Goal: Information Seeking & Learning: Learn about a topic

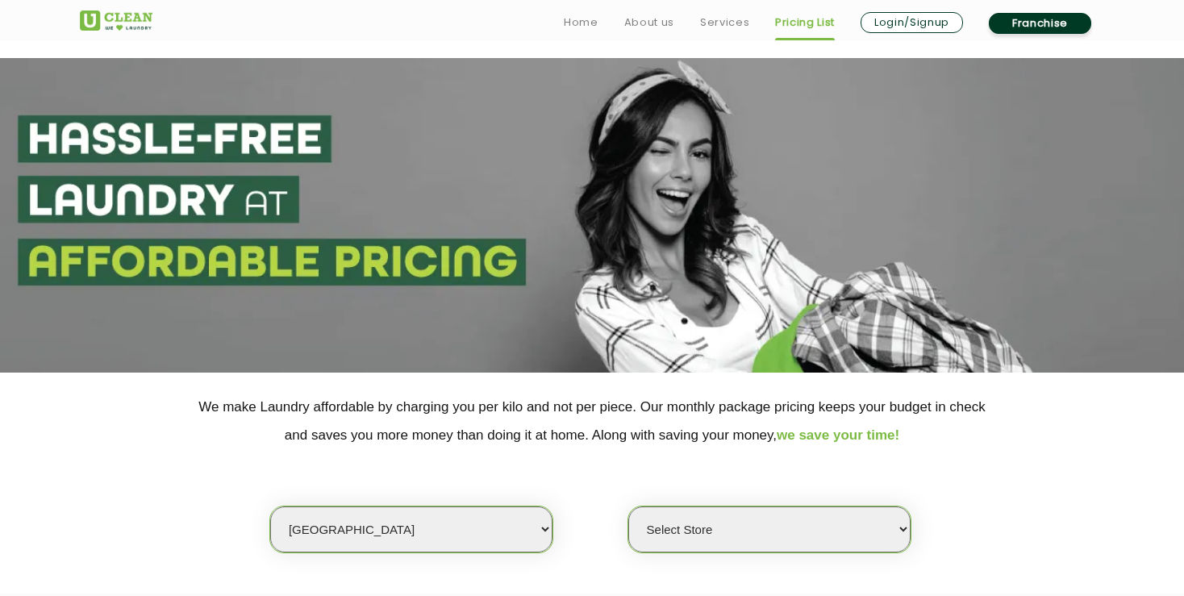
select select "6"
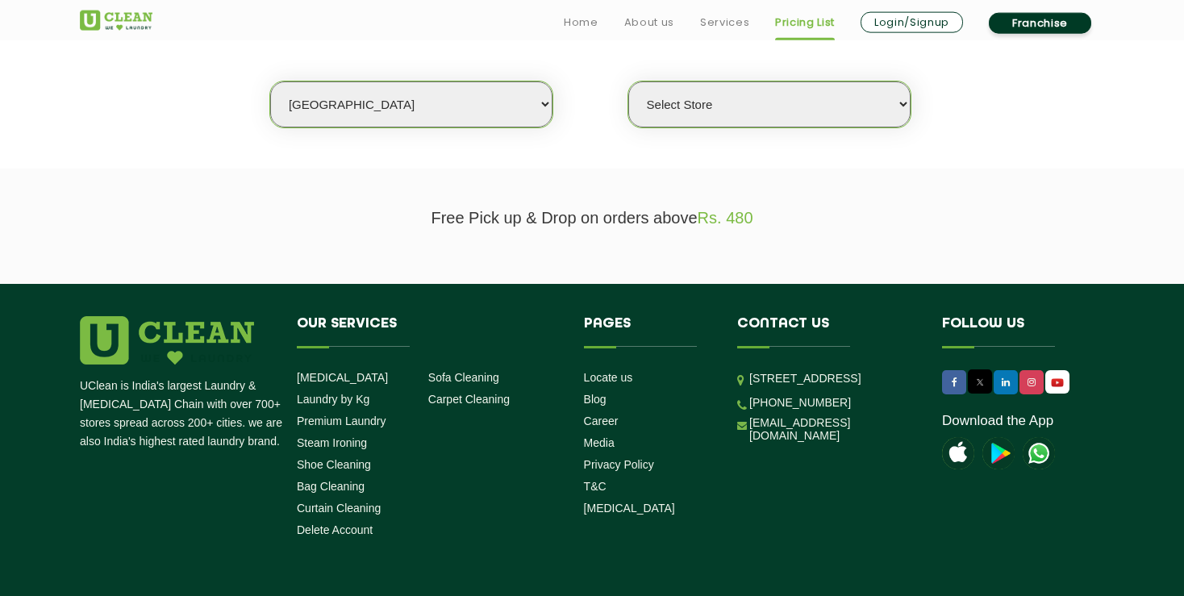
scroll to position [431, 0]
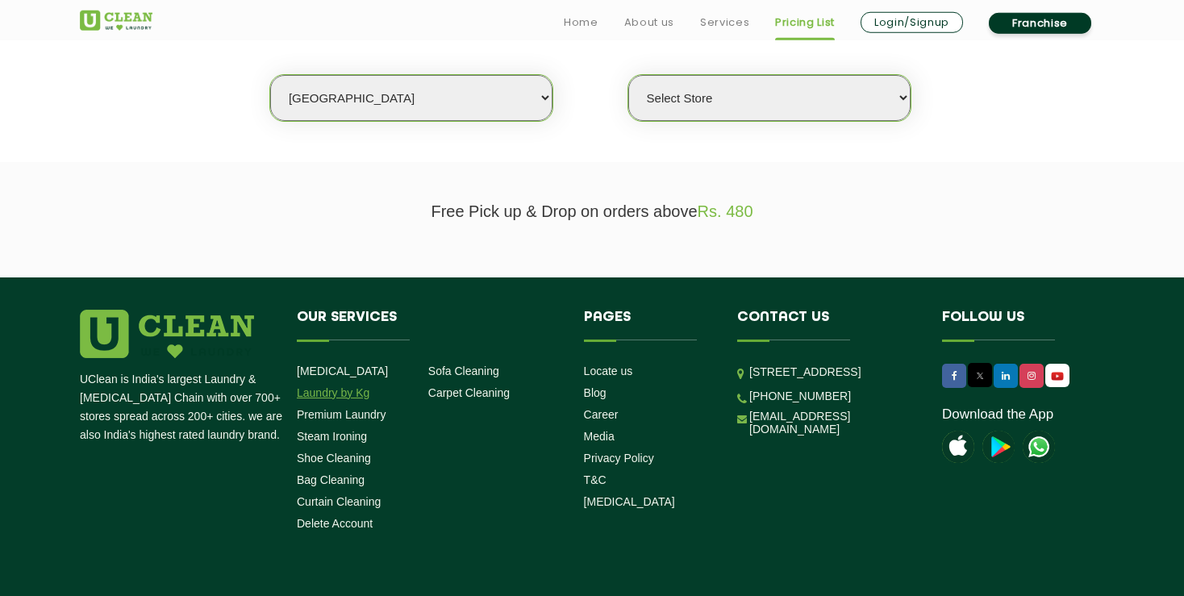
click at [308, 387] on link "Laundry by Kg" at bounding box center [333, 392] width 73 height 13
click at [334, 439] on link "Steam Ironing" at bounding box center [332, 436] width 70 height 13
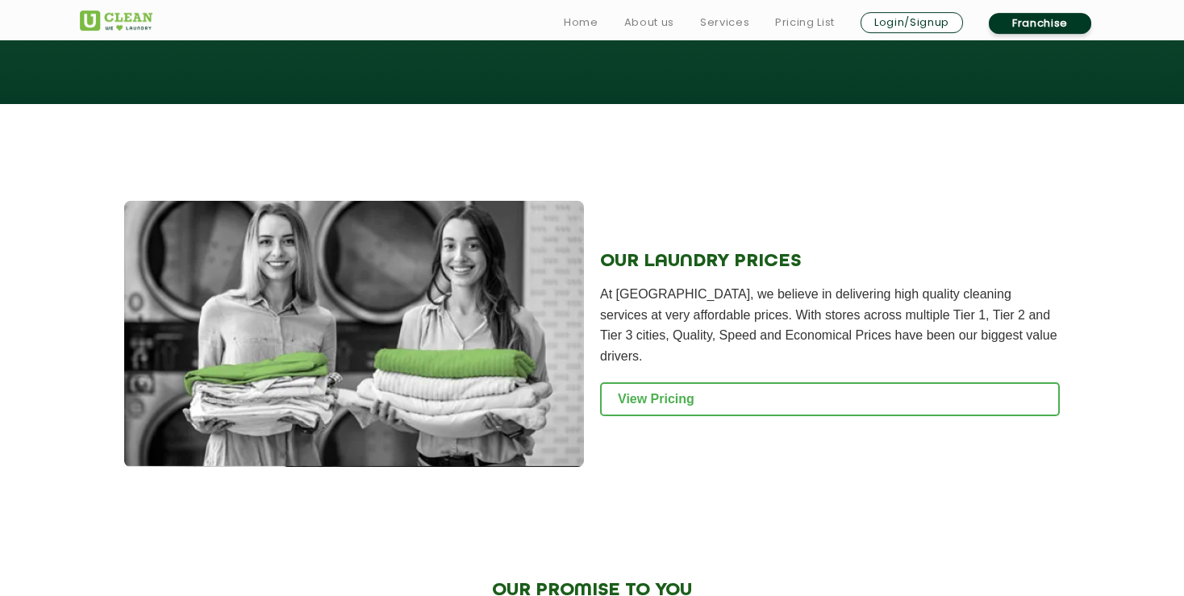
scroll to position [2026, 0]
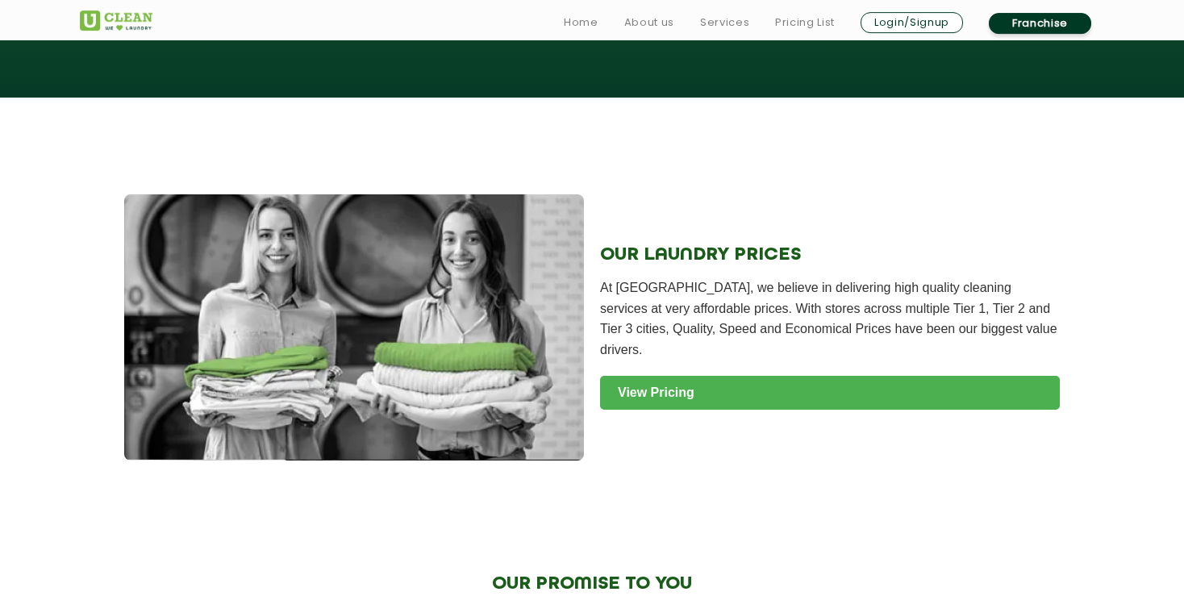
click at [702, 376] on link "View Pricing" at bounding box center [830, 393] width 460 height 34
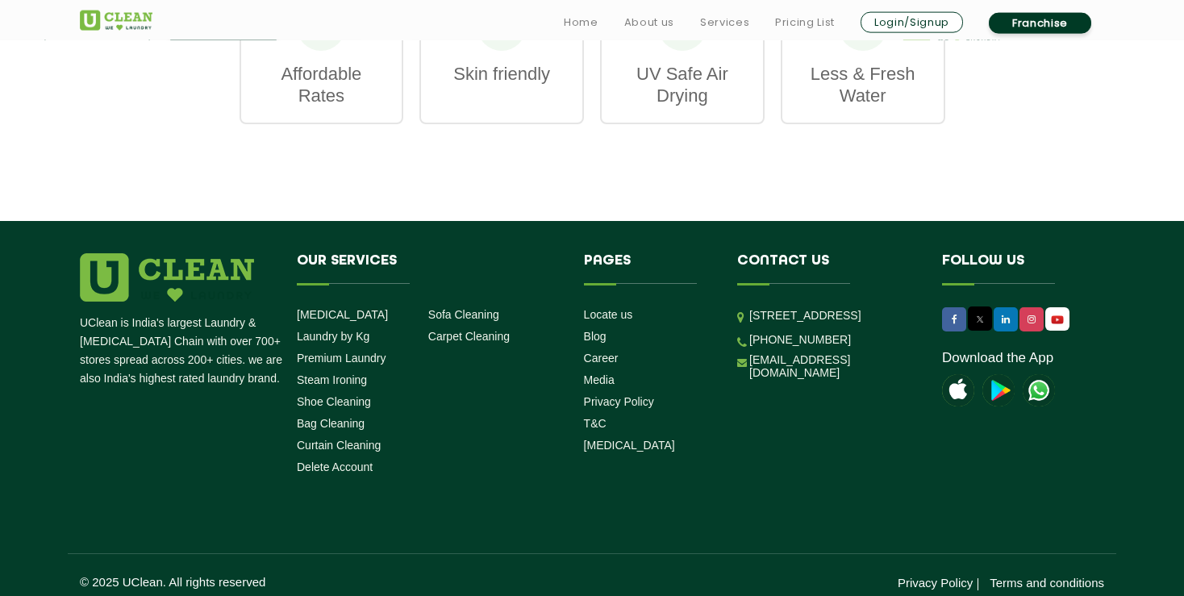
scroll to position [2504, 0]
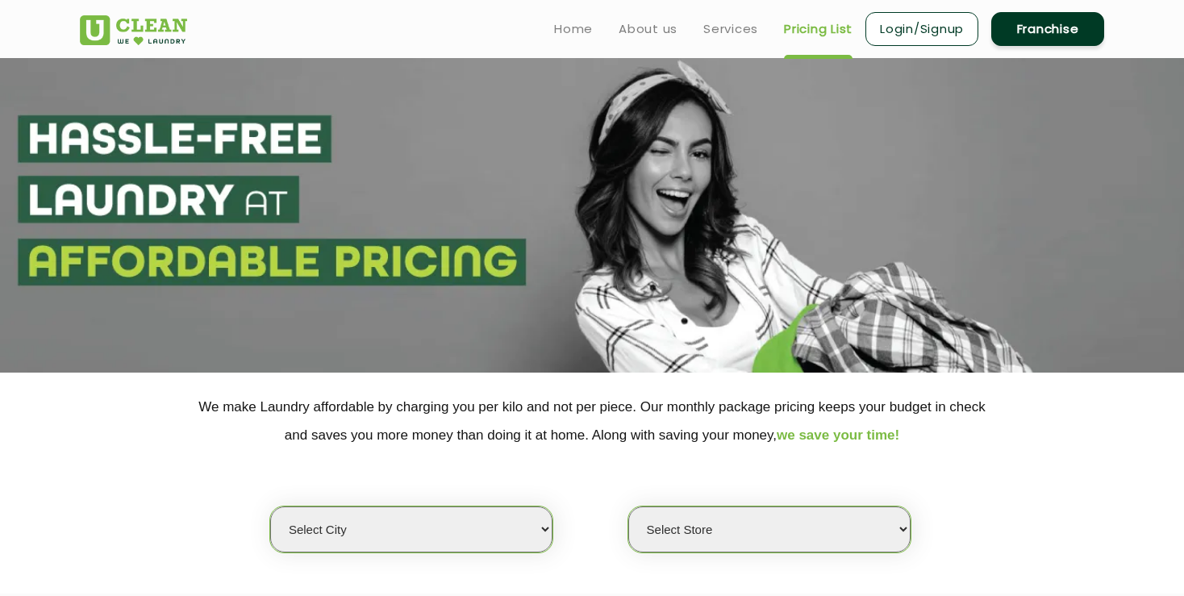
click at [270, 506] on select "Select city Aalo Abu Dhabi Agartala Agra Ahmedabad Akola Aligarh Alwar - UClean…" at bounding box center [411, 529] width 282 height 46
select select "6"
click option "[GEOGRAPHIC_DATA]" at bounding box center [0, 0] width 0 height 0
click at [628, 506] on select "Select Store UClean Bhartiya city UClean Hunasamaranahalli UClean KR Puram Beng…" at bounding box center [769, 529] width 282 height 46
select select "450"
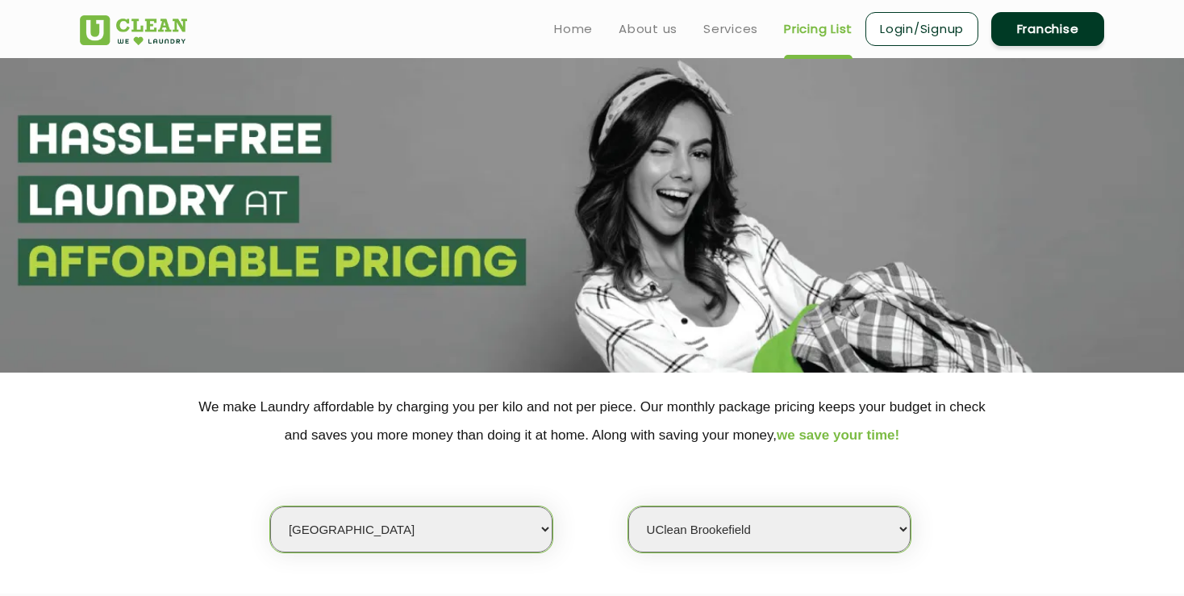
click option "UClean Brookefield" at bounding box center [0, 0] width 0 height 0
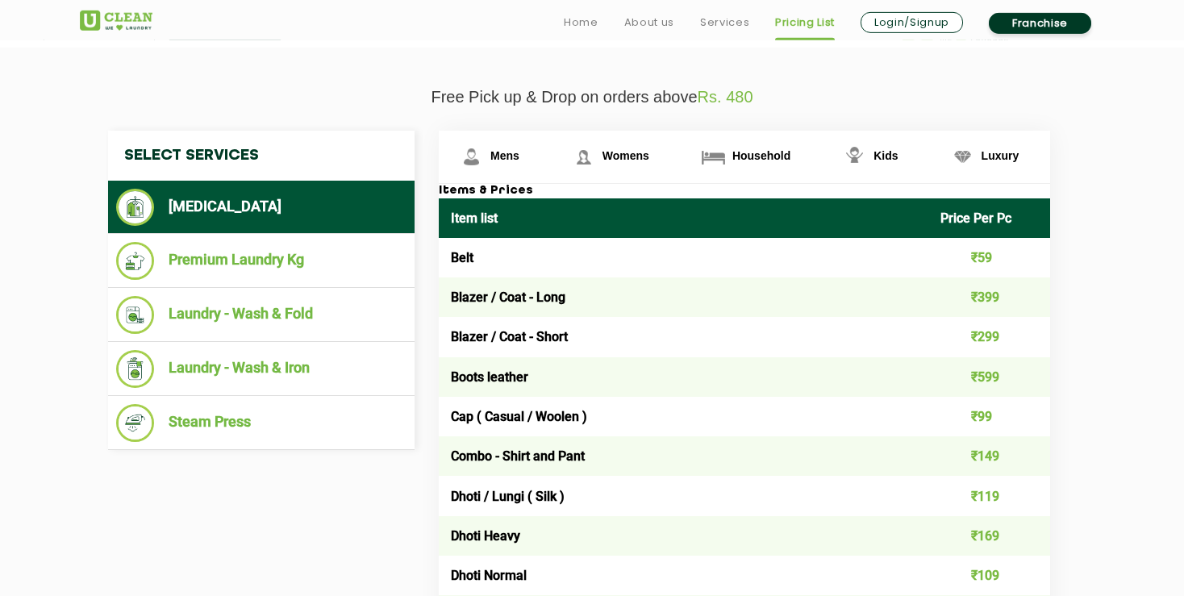
scroll to position [550, 0]
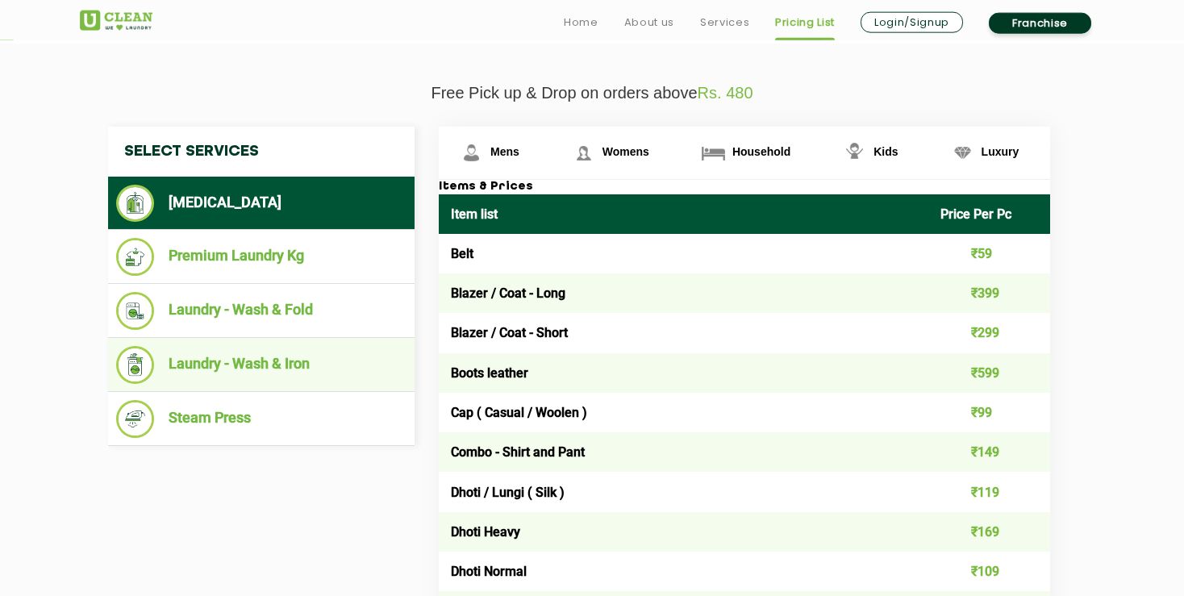
click at [316, 352] on li "Laundry - Wash & Iron" at bounding box center [261, 365] width 290 height 38
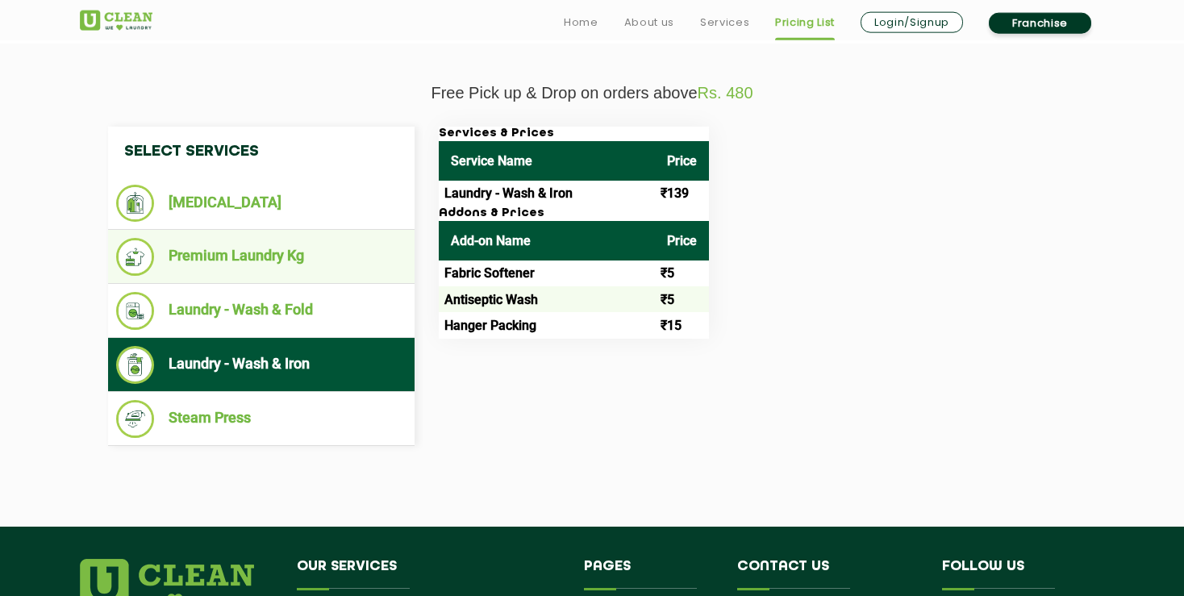
click at [298, 267] on li "Premium Laundry Kg" at bounding box center [261, 257] width 290 height 38
